Goal: Task Accomplishment & Management: Manage account settings

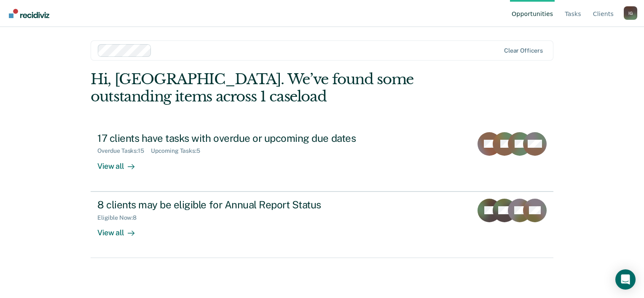
click at [95, 93] on div "Hi, [GEOGRAPHIC_DATA]. We’ve found some outstanding items across 1 caseload" at bounding box center [276, 88] width 370 height 35
click at [570, 17] on link "Tasks" at bounding box center [573, 13] width 20 height 27
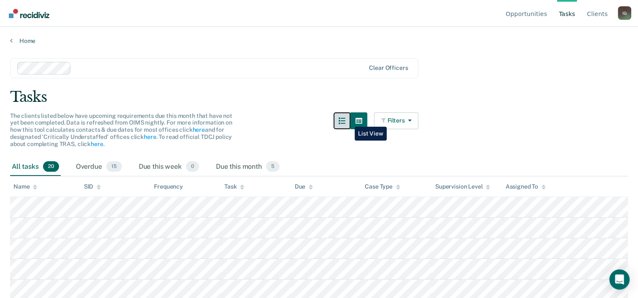
click at [345, 121] on icon "button" at bounding box center [341, 121] width 7 height 7
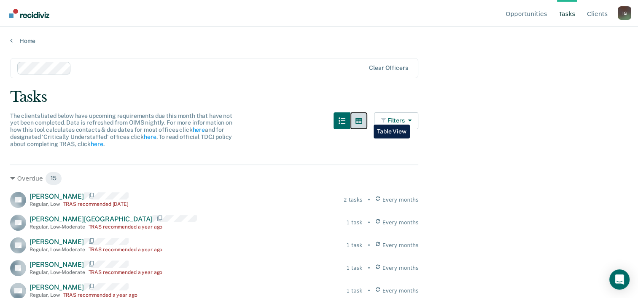
click at [367, 118] on button "button" at bounding box center [358, 121] width 17 height 17
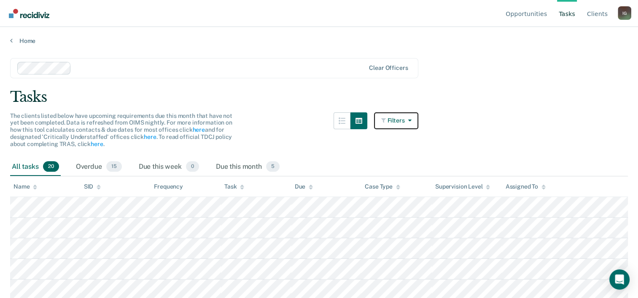
click at [411, 119] on icon "button" at bounding box center [407, 121] width 7 height 6
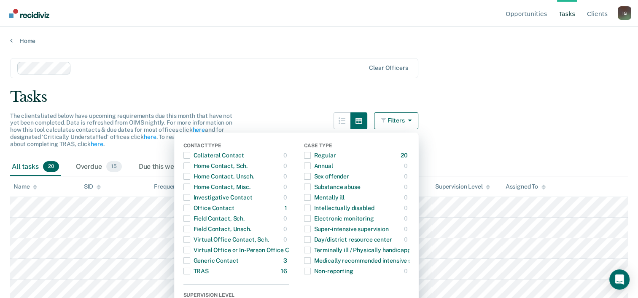
click at [411, 119] on icon "button" at bounding box center [407, 121] width 7 height 6
